Goal: Check status: Check status

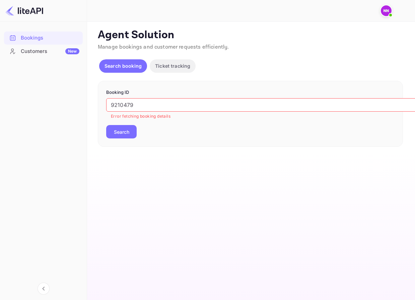
click at [185, 103] on input "9210479" at bounding box center [273, 104] width 335 height 13
paste input "2vCuOFCOh"
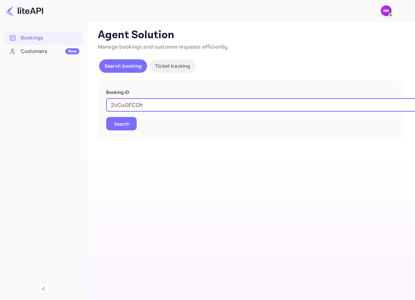
type input "2vCuOFCOh"
click at [125, 127] on button "Search" at bounding box center [121, 123] width 30 height 13
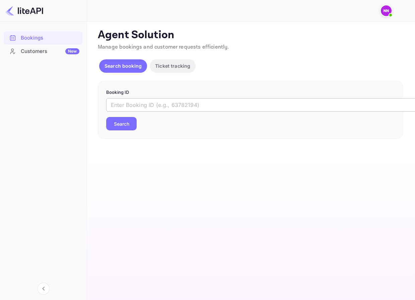
click at [133, 100] on input "text" at bounding box center [273, 104] width 335 height 13
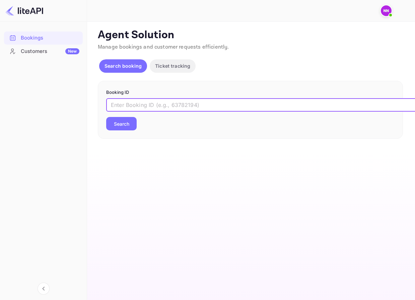
paste input "9210479"
type input "9210479"
click at [120, 122] on button "Search" at bounding box center [121, 123] width 30 height 13
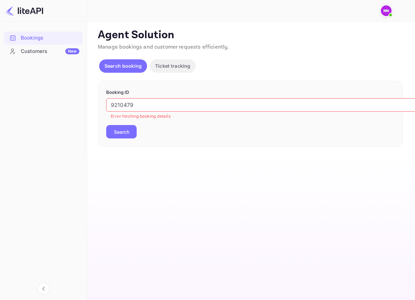
click at [387, 10] on img at bounding box center [386, 10] width 11 height 11
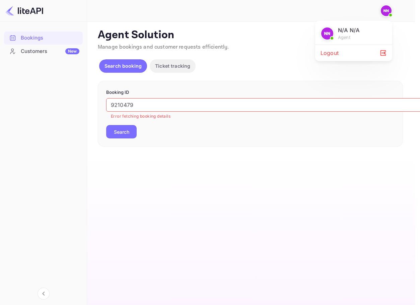
click at [335, 52] on div "Logout" at bounding box center [353, 53] width 77 height 16
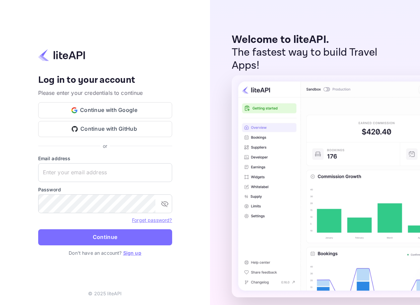
type input "[EMAIL_ADDRESS][DOMAIN_NAME]"
